Goal: Communication & Community: Answer question/provide support

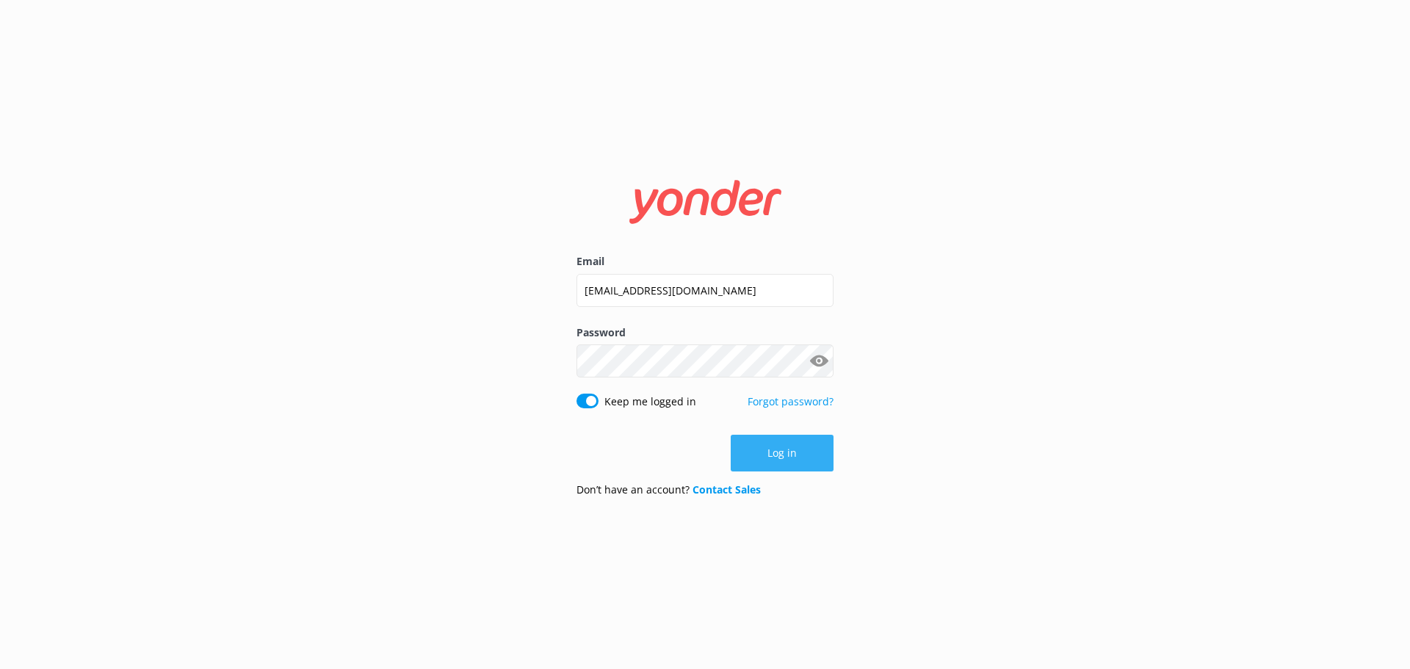
click at [802, 459] on button "Log in" at bounding box center [782, 453] width 103 height 37
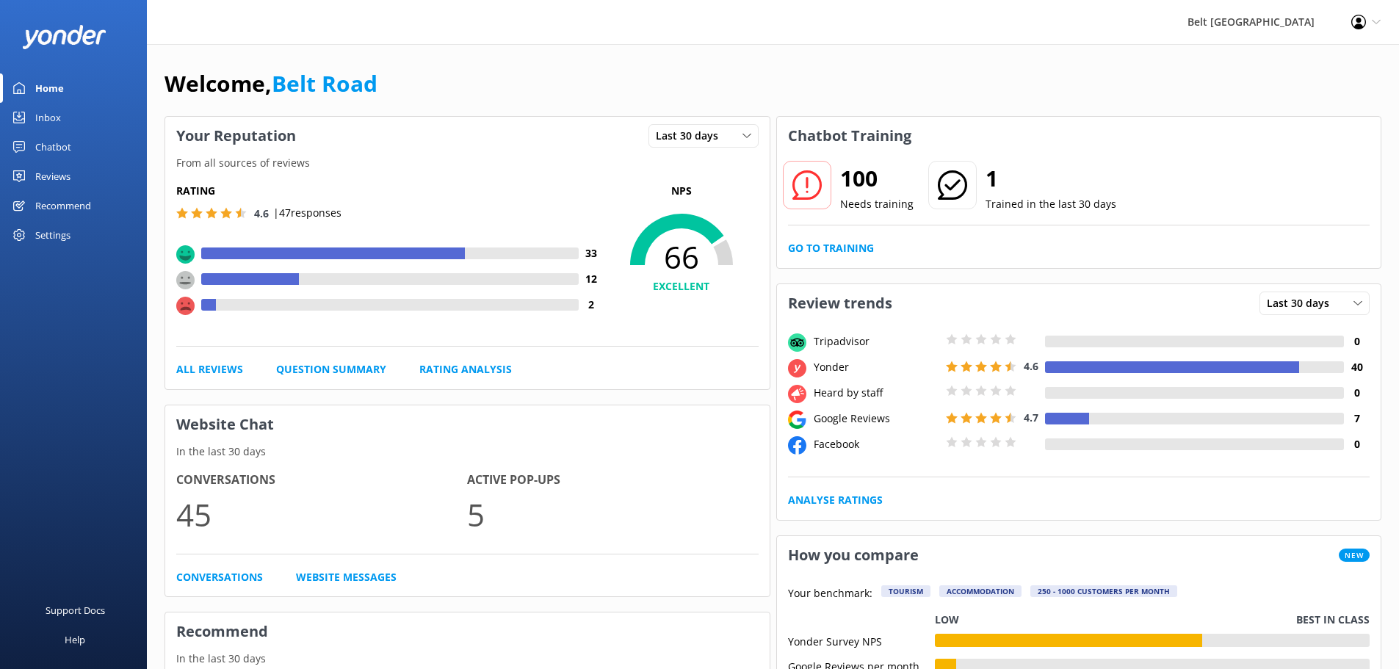
click at [48, 148] on div "Chatbot" at bounding box center [53, 146] width 36 height 29
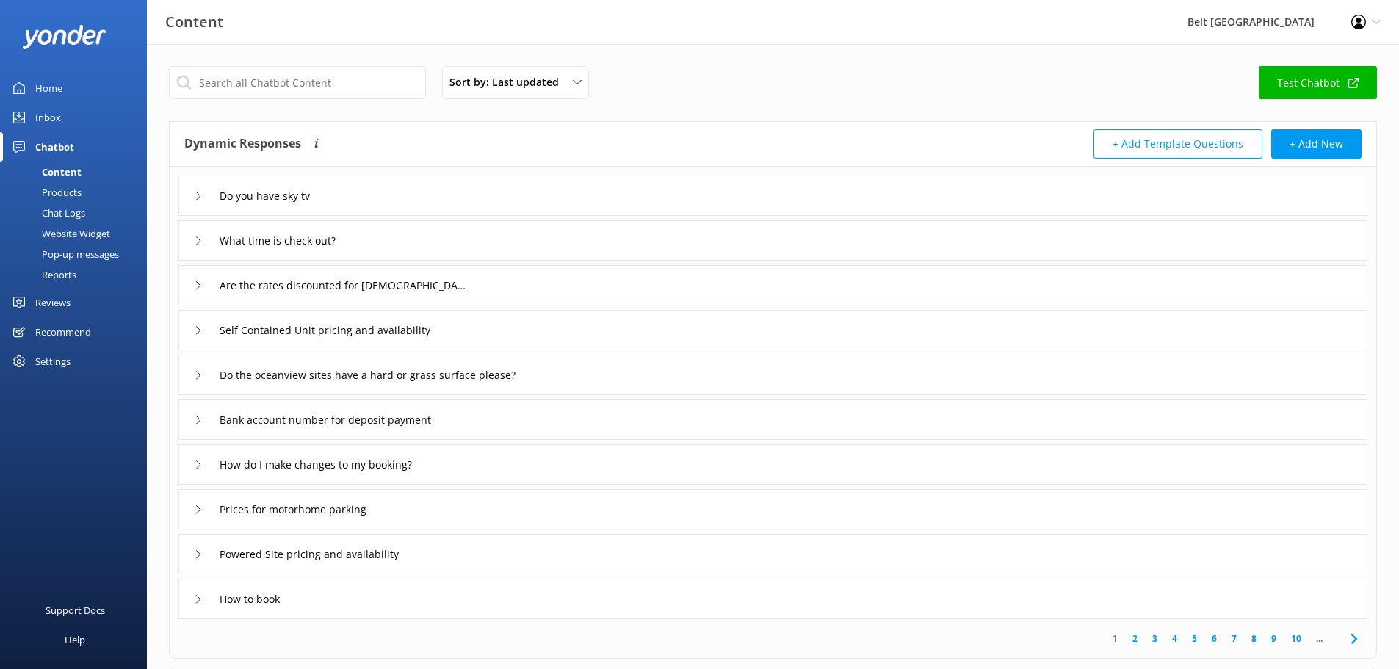
click at [46, 115] on div "Inbox" at bounding box center [48, 117] width 26 height 29
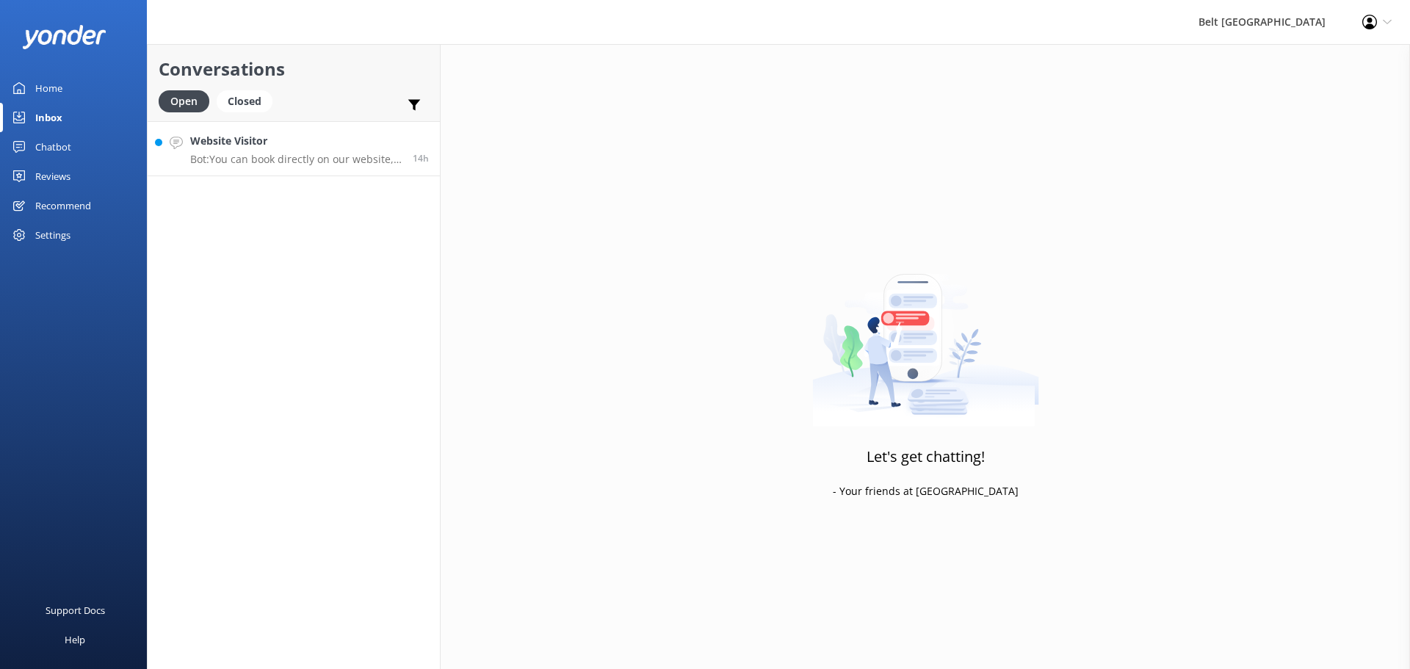
click at [344, 160] on p "Bot: You can book directly on our website, which has live availability for all …" at bounding box center [295, 159] width 211 height 13
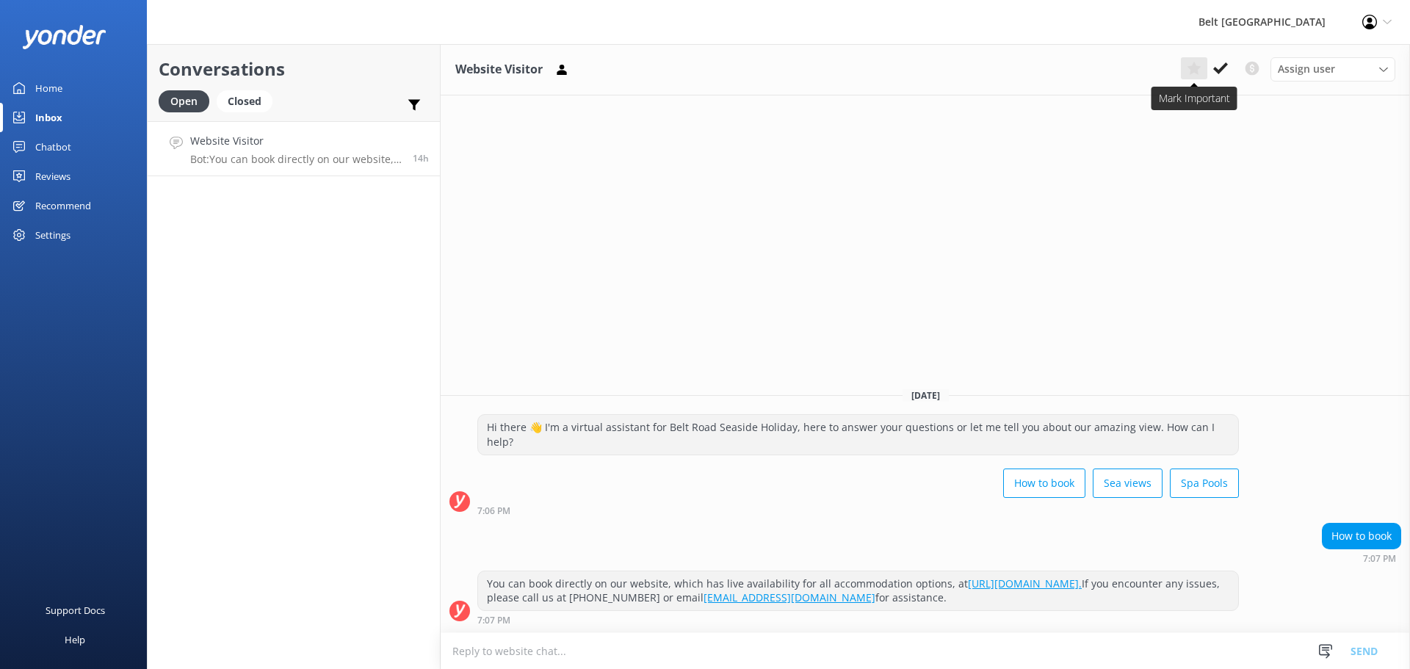
click at [1207, 71] on div "Assign user Belt Road [PERSON_NAME] [PERSON_NAME] [PERSON_NAME]" at bounding box center [1288, 68] width 214 height 23
click at [1223, 67] on use at bounding box center [1220, 68] width 15 height 12
